Goal: Obtain resource: Obtain resource

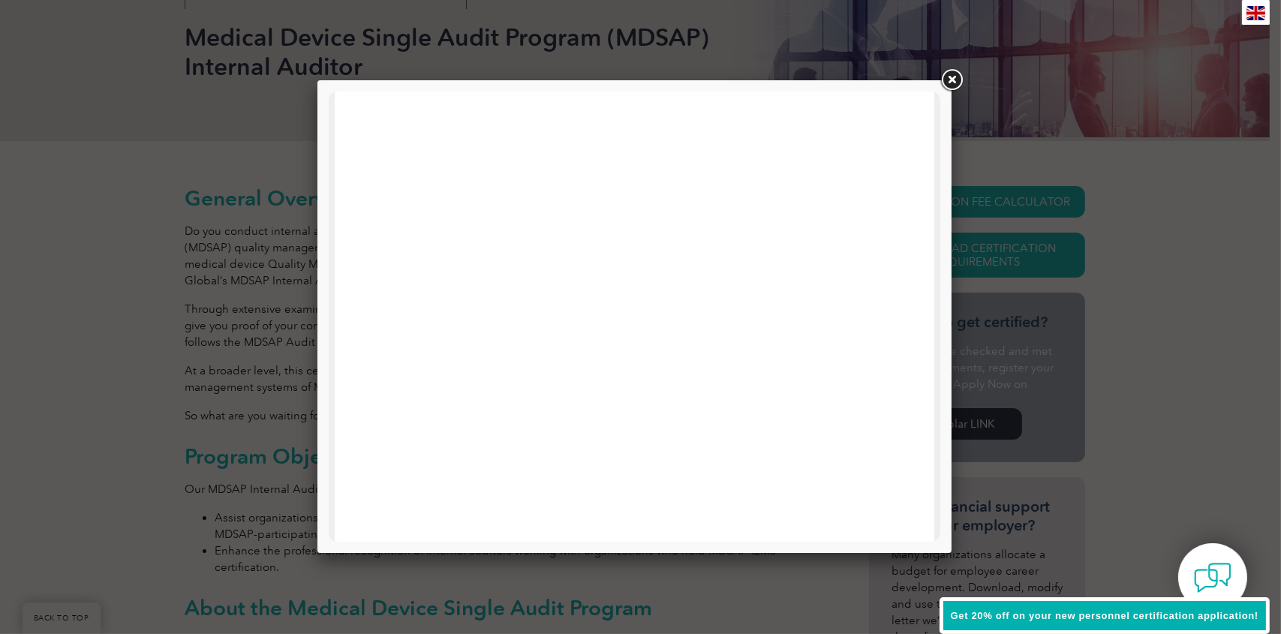
scroll to position [716, 0]
click at [1086, 616] on span "Get 20% off on your new personnel certification application!" at bounding box center [1105, 615] width 308 height 11
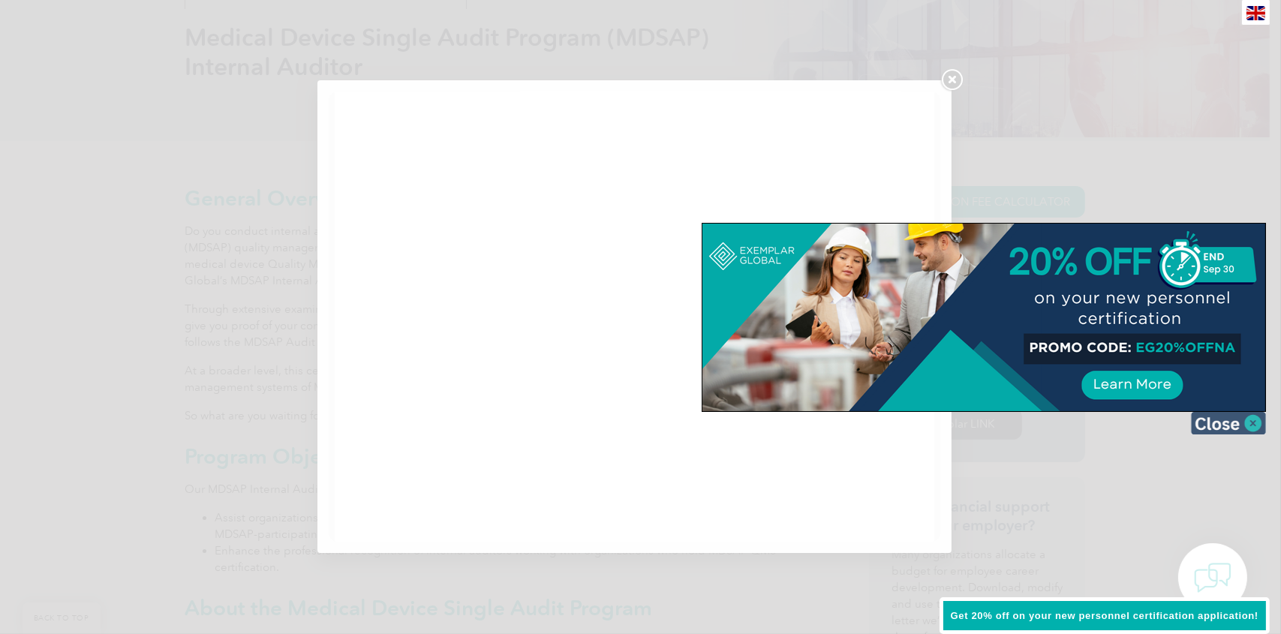
click at [1249, 422] on img at bounding box center [1228, 423] width 75 height 23
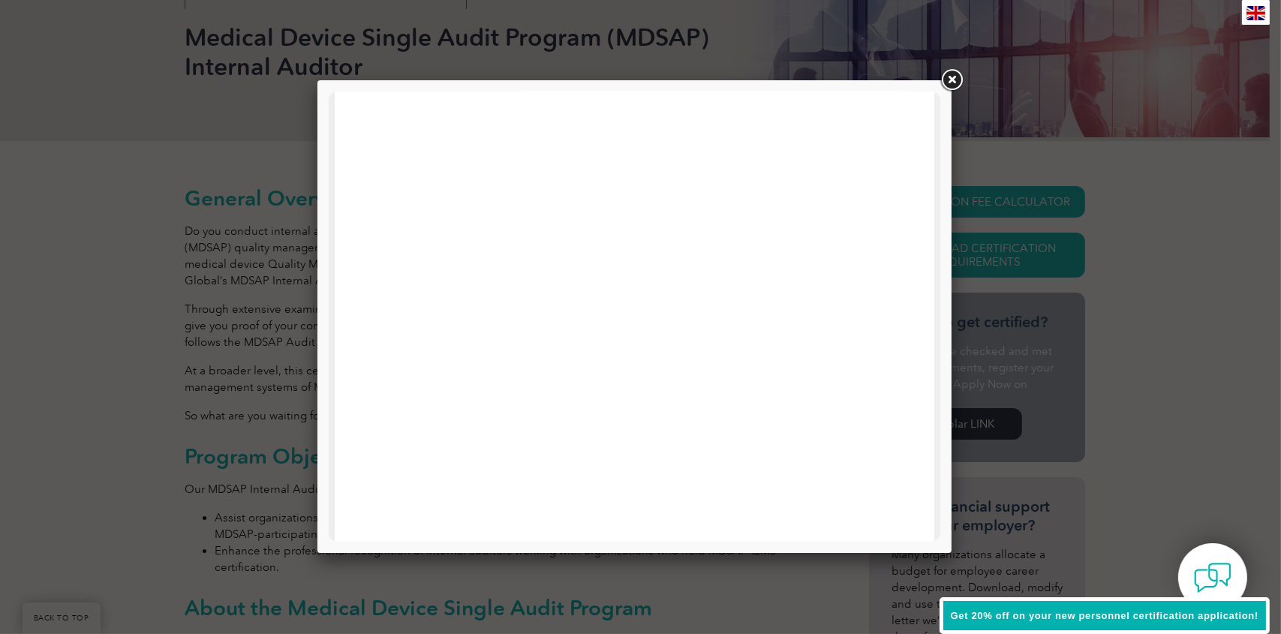
click at [945, 77] on link at bounding box center [951, 80] width 27 height 27
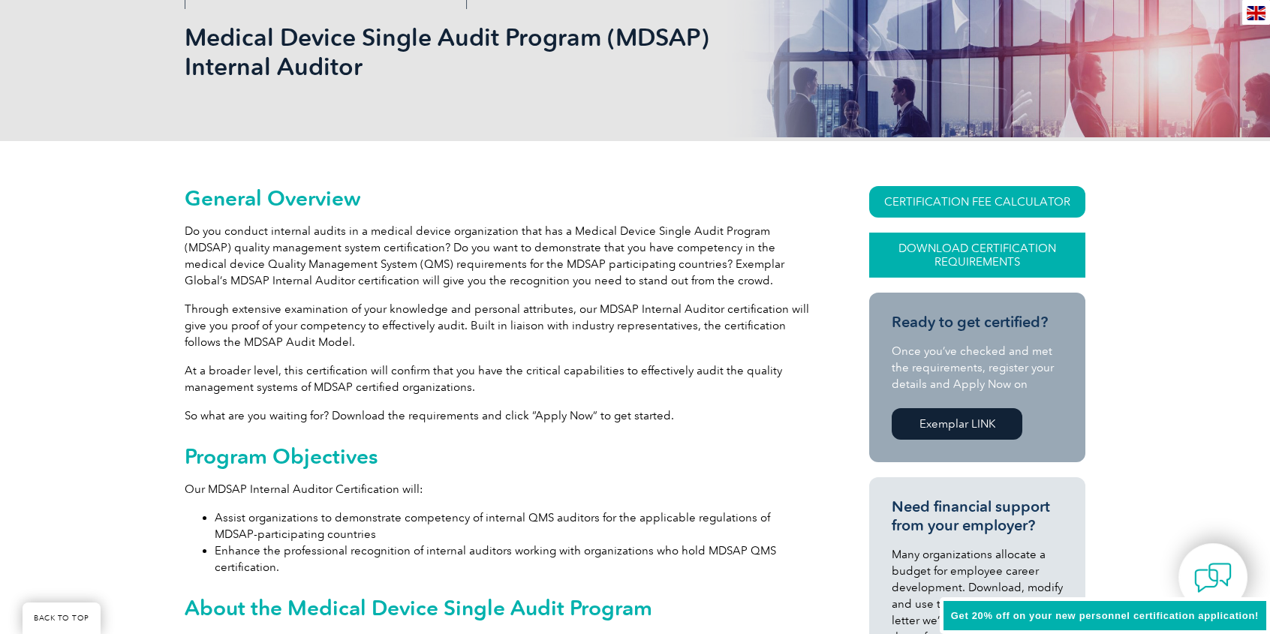
click at [918, 245] on link "Download Certification Requirements" at bounding box center [977, 255] width 216 height 45
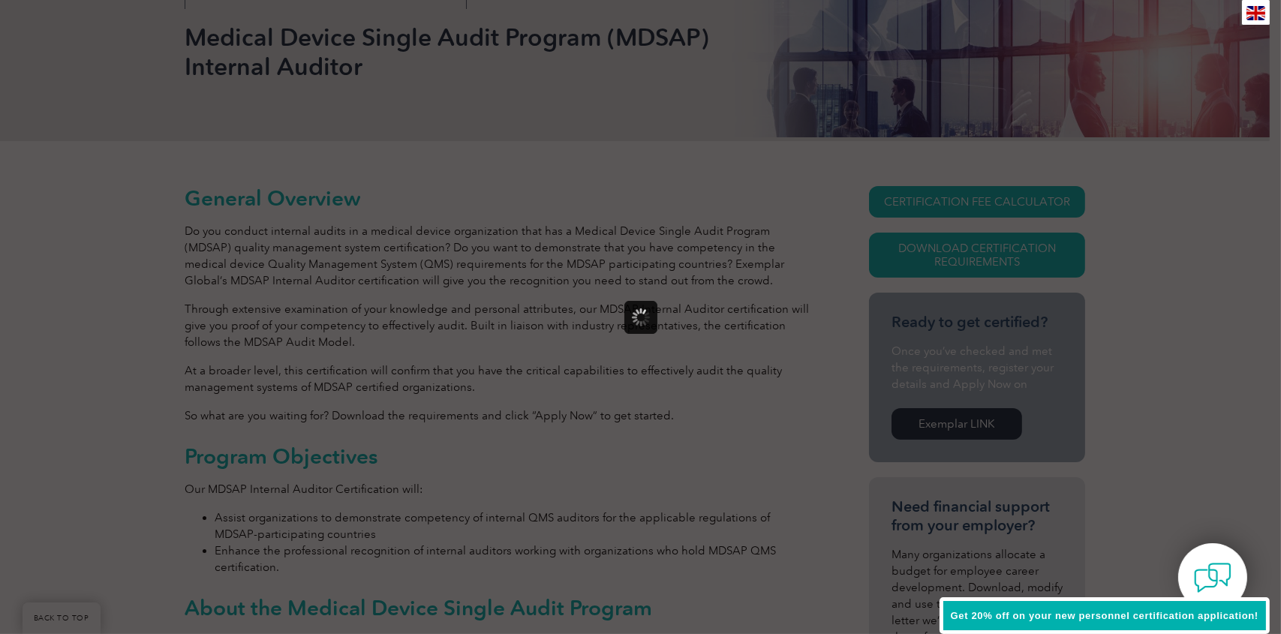
scroll to position [0, 0]
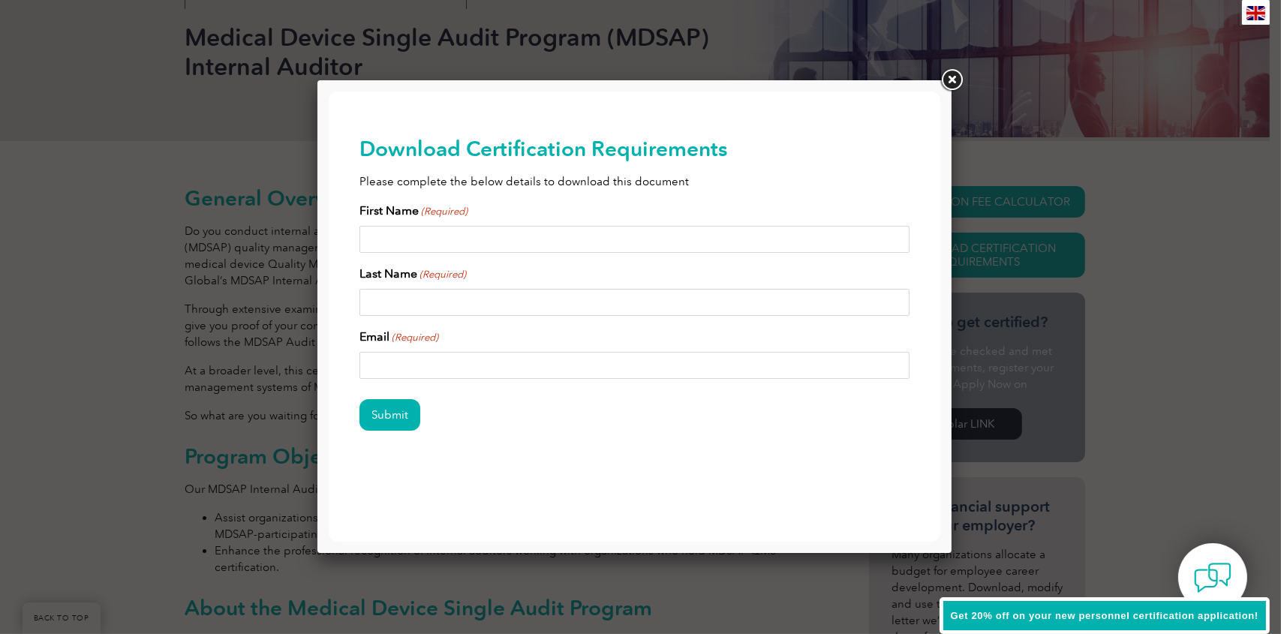
click at [418, 242] on input "First Name (Required)" at bounding box center [634, 238] width 551 height 27
type input "[PERSON_NAME]"
type input "[PERSON_NAME][EMAIL_ADDRESS][PERSON_NAME][DOMAIN_NAME]"
click at [396, 413] on input "Submit" at bounding box center [389, 414] width 61 height 32
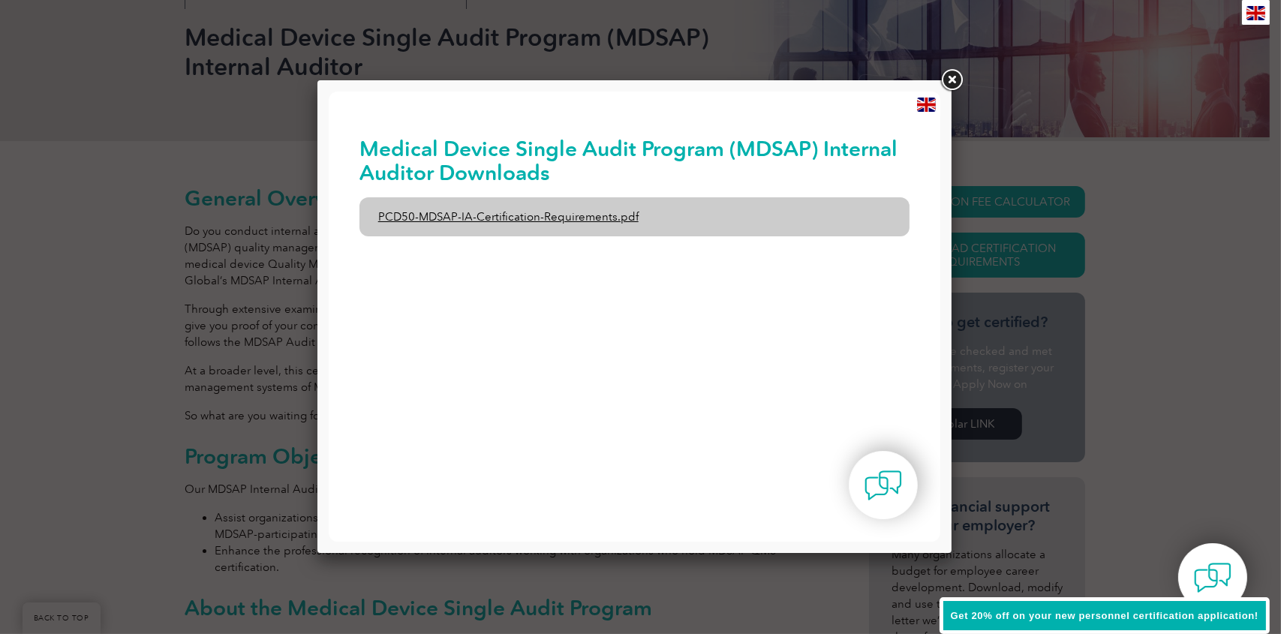
click at [528, 219] on link "PCD50-MDSAP-IA-Certification-Requirements.pdf" at bounding box center [634, 216] width 551 height 39
